Goal: Information Seeking & Learning: Learn about a topic

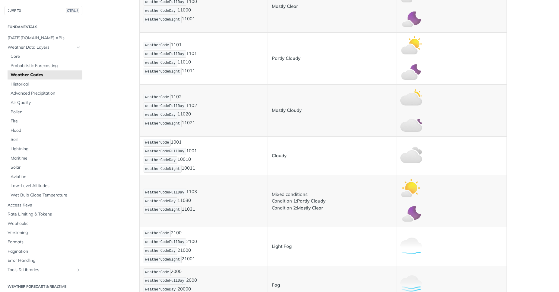
scroll to position [254, 0]
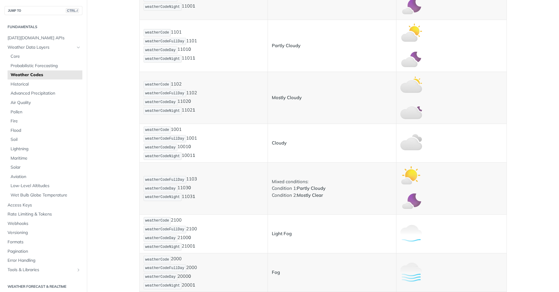
click at [410, 57] on img "Expand image" at bounding box center [412, 59] width 22 height 22
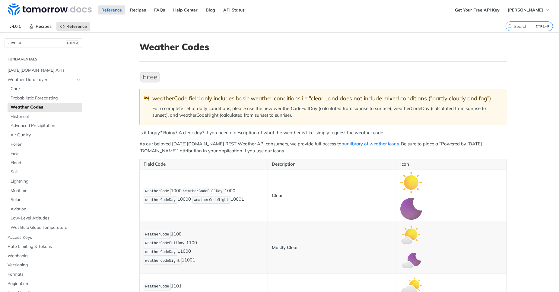
click at [409, 178] on img "Expand image" at bounding box center [412, 182] width 22 height 22
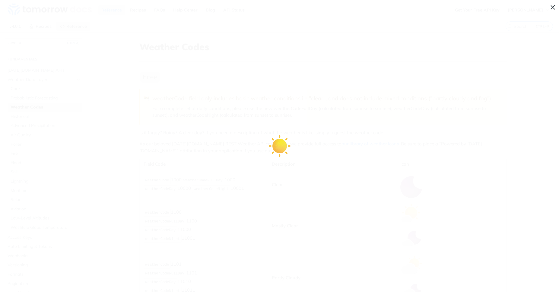
click at [553, 8] on span "Collapse image" at bounding box center [279, 146] width 559 height 292
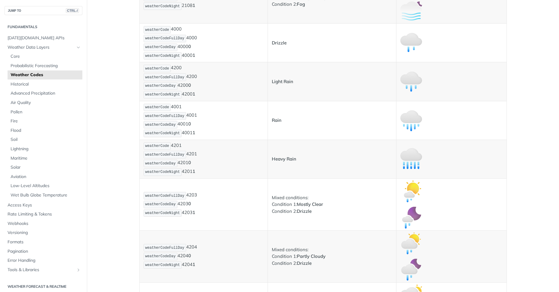
scroll to position [978, 0]
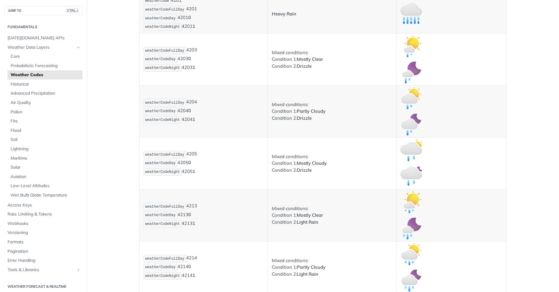
click at [488, 84] on td at bounding box center [452, 59] width 110 height 52
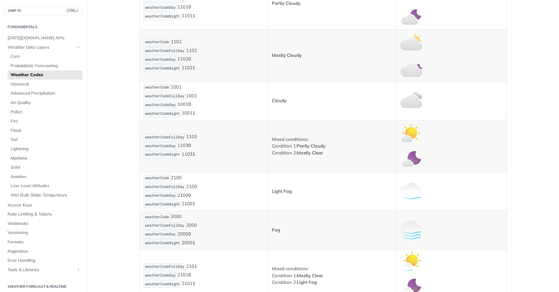
scroll to position [399, 0]
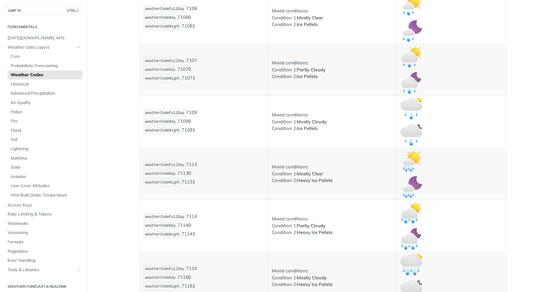
scroll to position [72, 0]
